Goal: Task Accomplishment & Management: Manage account settings

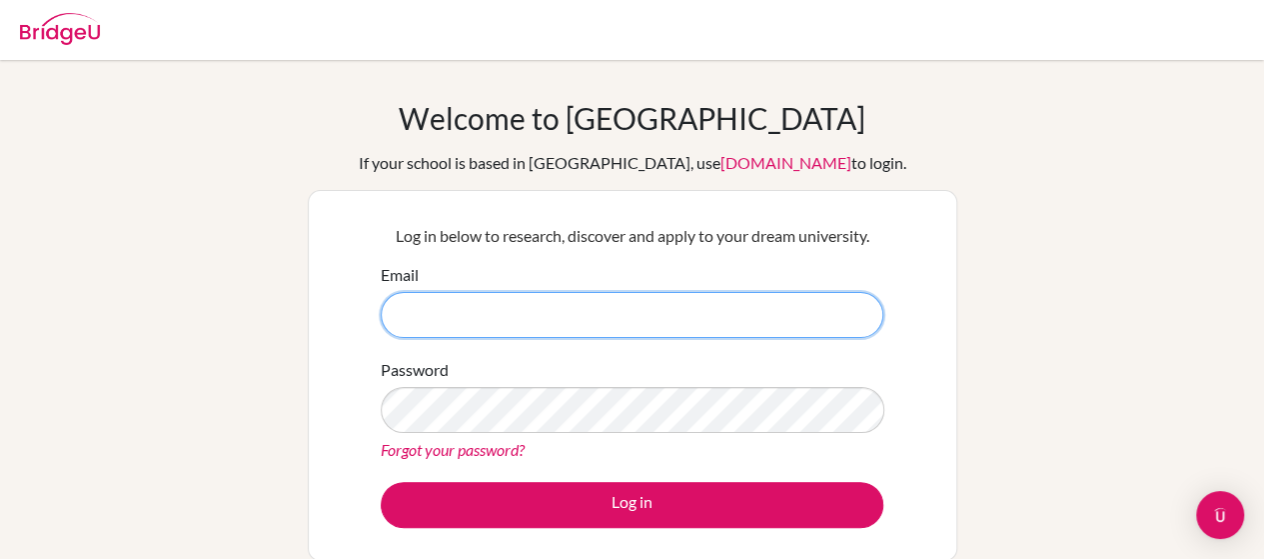
click at [730, 319] on input "Email" at bounding box center [632, 315] width 503 height 46
type input "[EMAIL_ADDRESS][DOMAIN_NAME]"
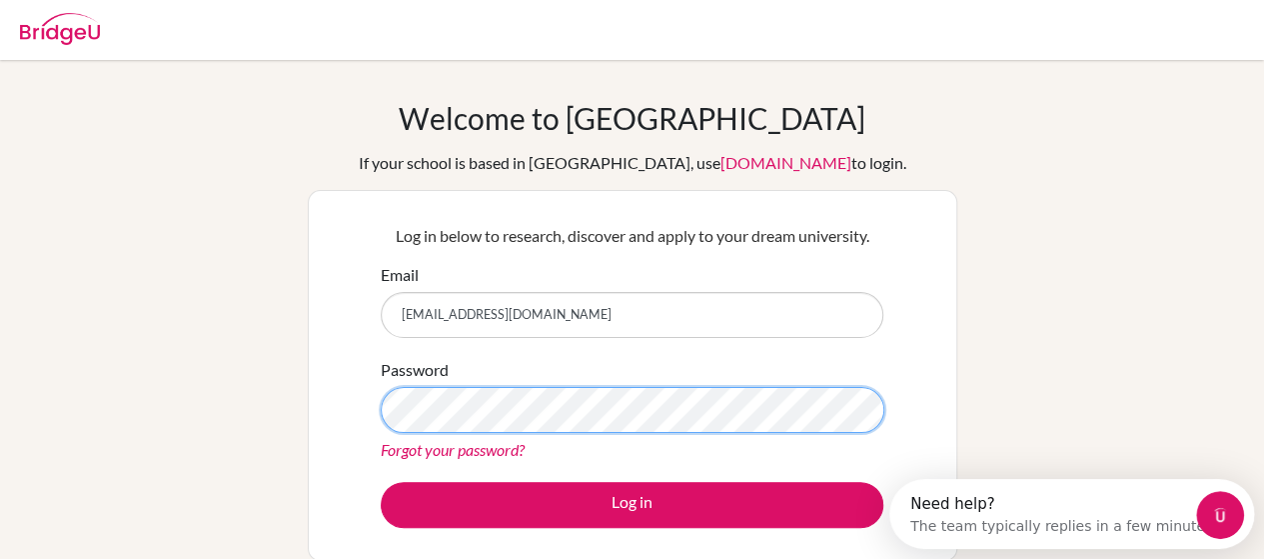
click at [381, 482] on button "Log in" at bounding box center [632, 505] width 503 height 46
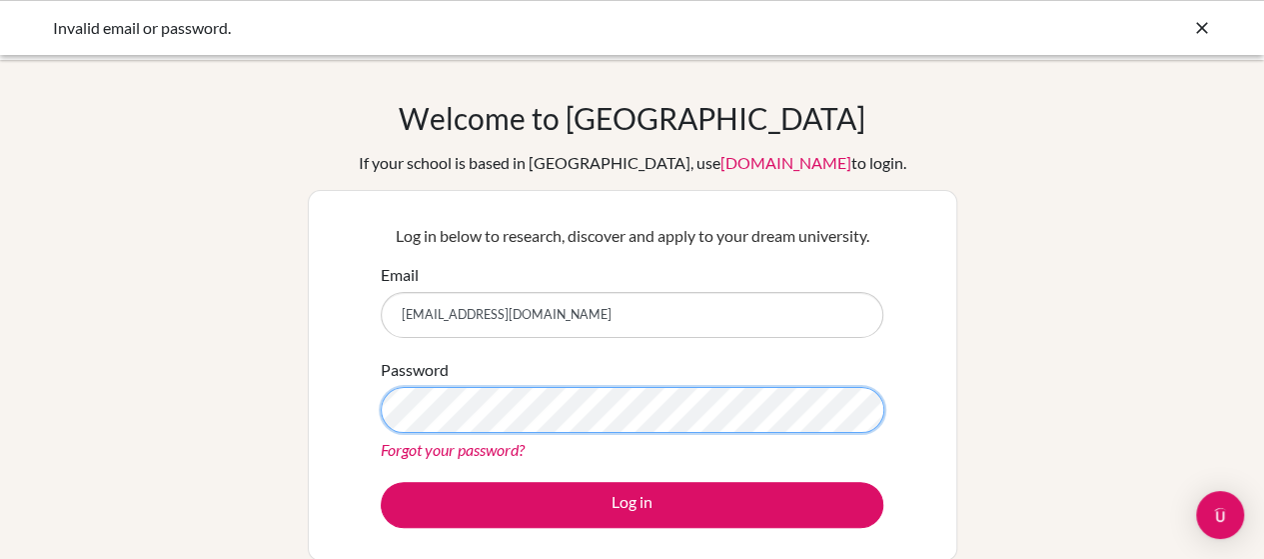
click at [381, 482] on button "Log in" at bounding box center [632, 505] width 503 height 46
